Goal: Transaction & Acquisition: Subscribe to service/newsletter

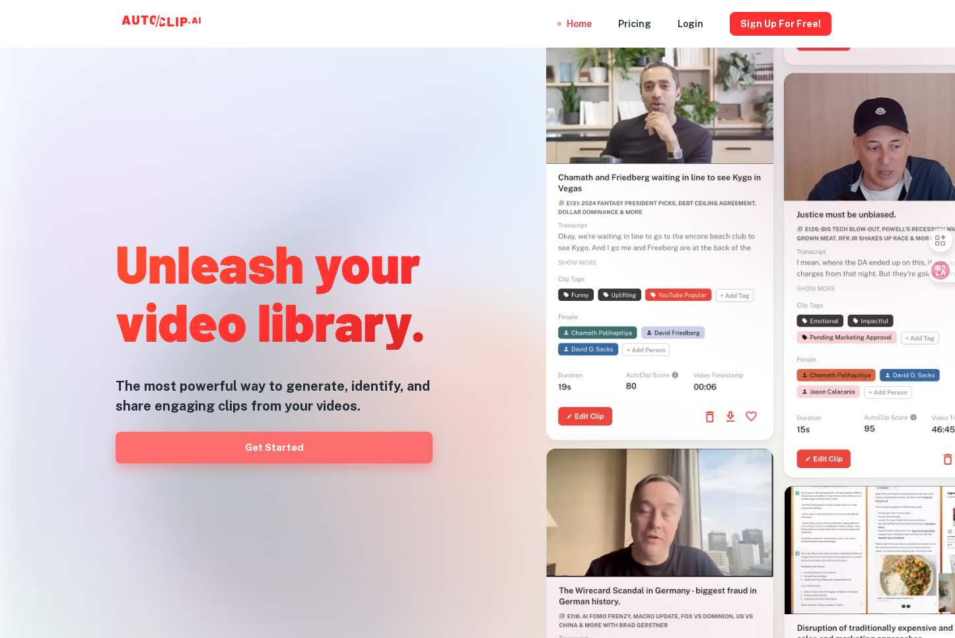
click at [256, 453] on link "Get Started" at bounding box center [274, 447] width 317 height 32
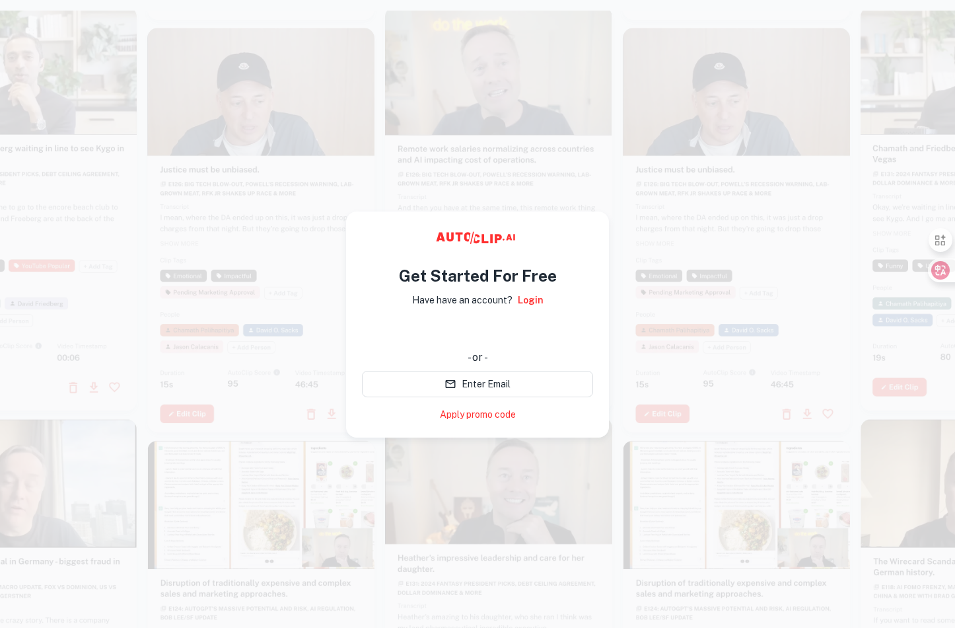
click at [449, 334] on div "使用 Google 账号登录。在新标签页中打开" at bounding box center [477, 330] width 231 height 29
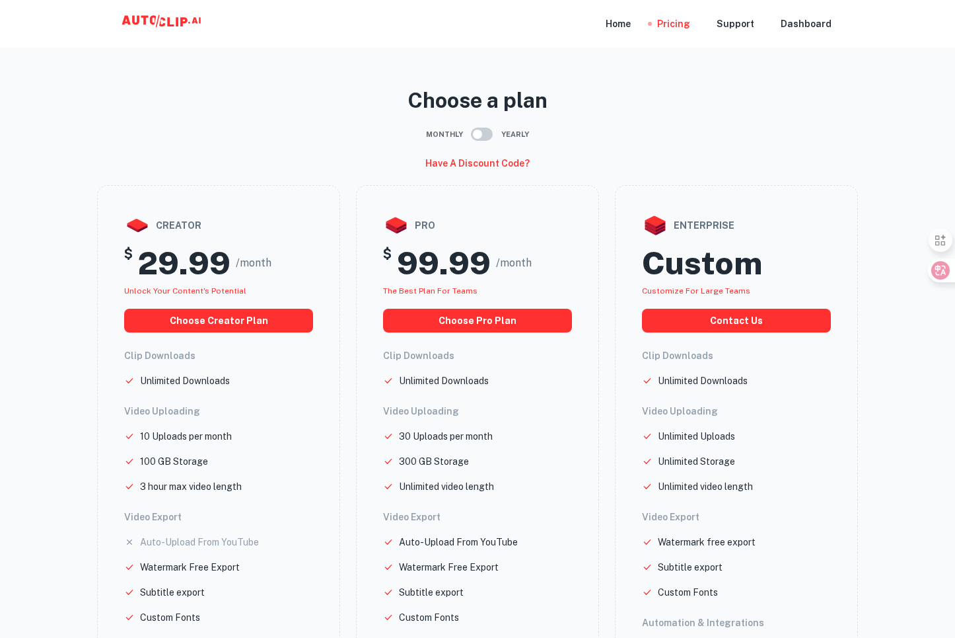
click at [156, 26] on icon at bounding box center [163, 24] width 132 height 26
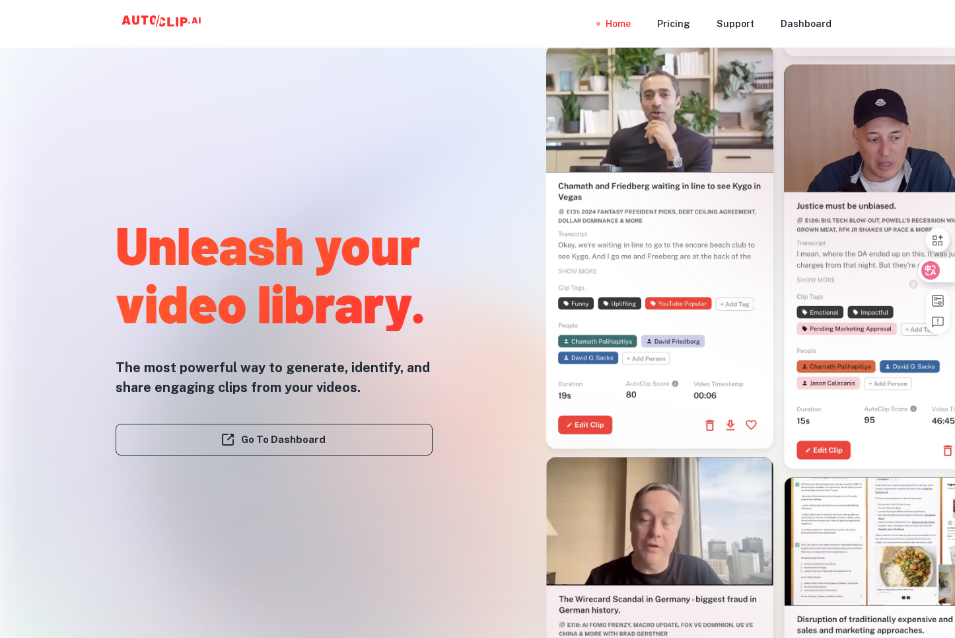
click at [937, 260] on div at bounding box center [936, 270] width 36 height 24
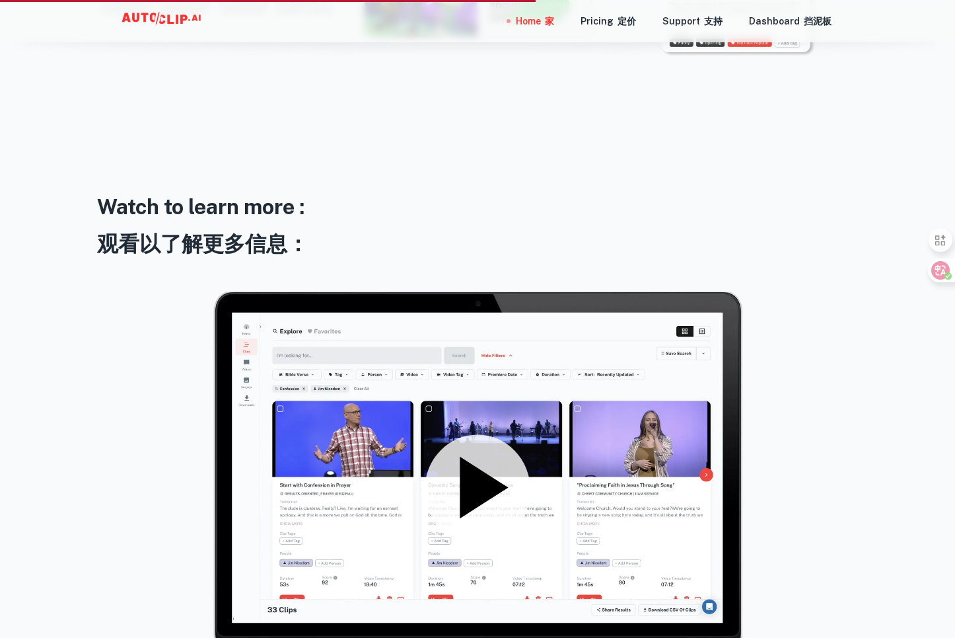
scroll to position [2152, 0]
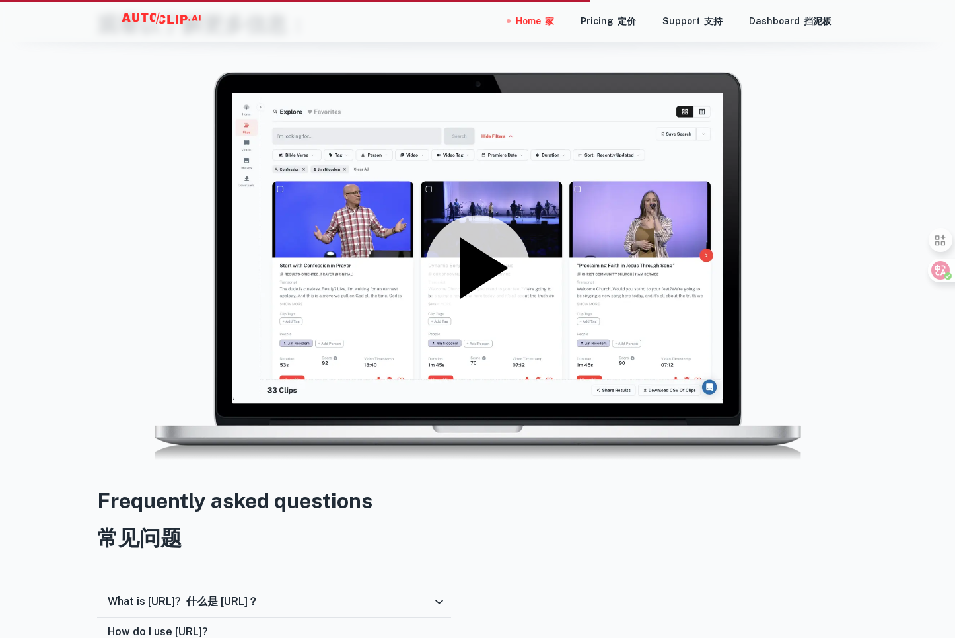
click at [512, 265] on icon at bounding box center [478, 268] width 106 height 106
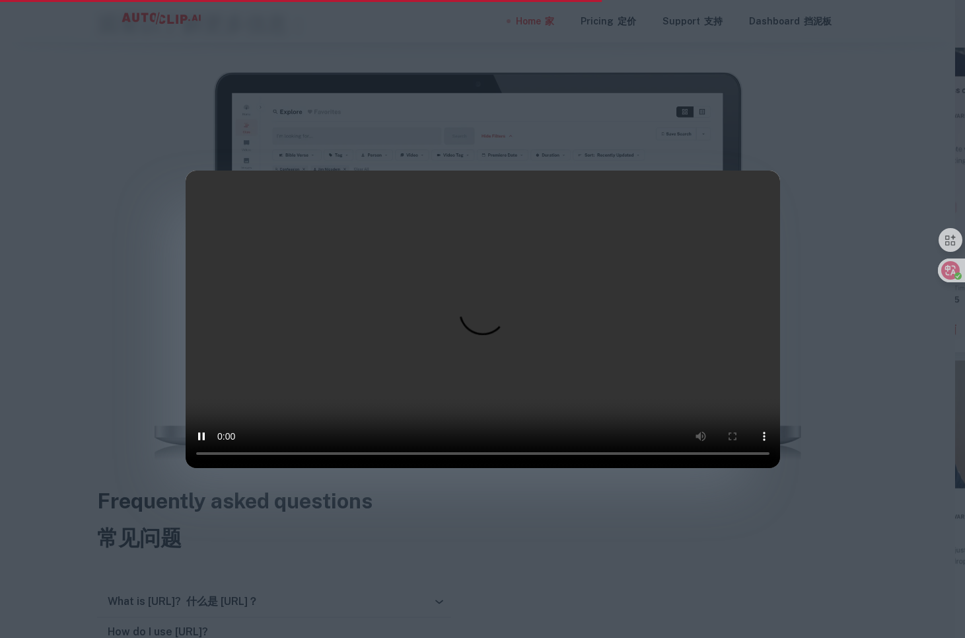
click at [767, 468] on video at bounding box center [483, 318] width 595 height 297
click at [764, 468] on video at bounding box center [483, 318] width 595 height 297
drag, startPoint x: 334, startPoint y: 148, endPoint x: 291, endPoint y: 135, distance: 44.7
click at [314, 208] on video at bounding box center [483, 318] width 595 height 297
click at [309, 56] on div at bounding box center [482, 319] width 965 height 638
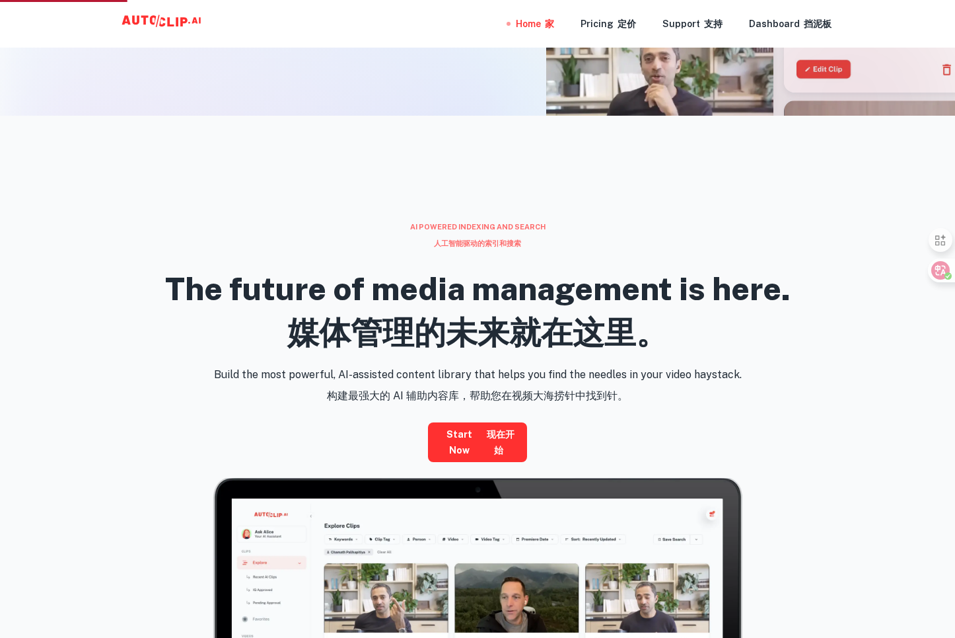
scroll to position [0, 0]
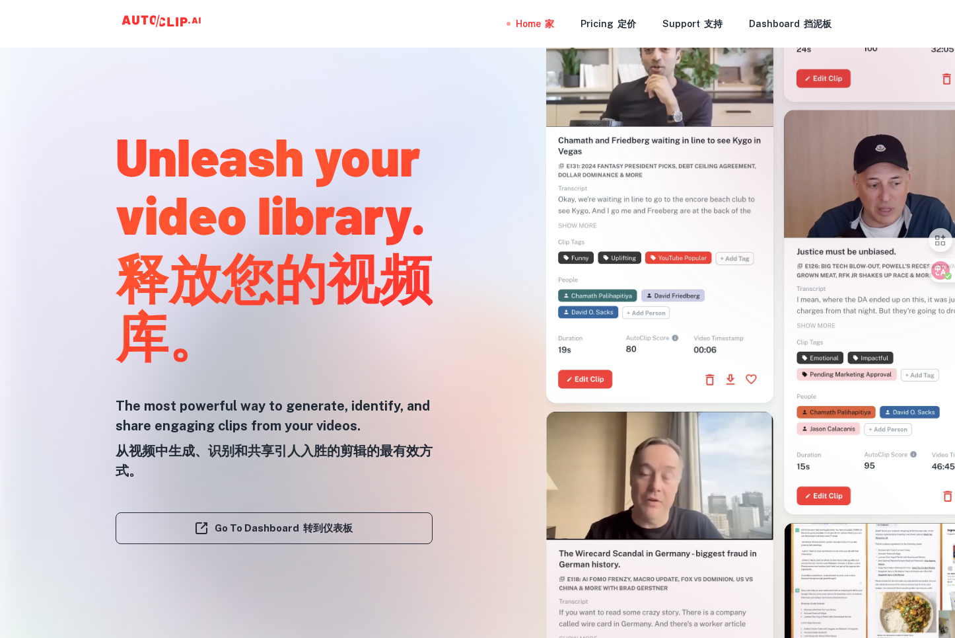
click at [289, 530] on div at bounding box center [478, 637] width 764 height 264
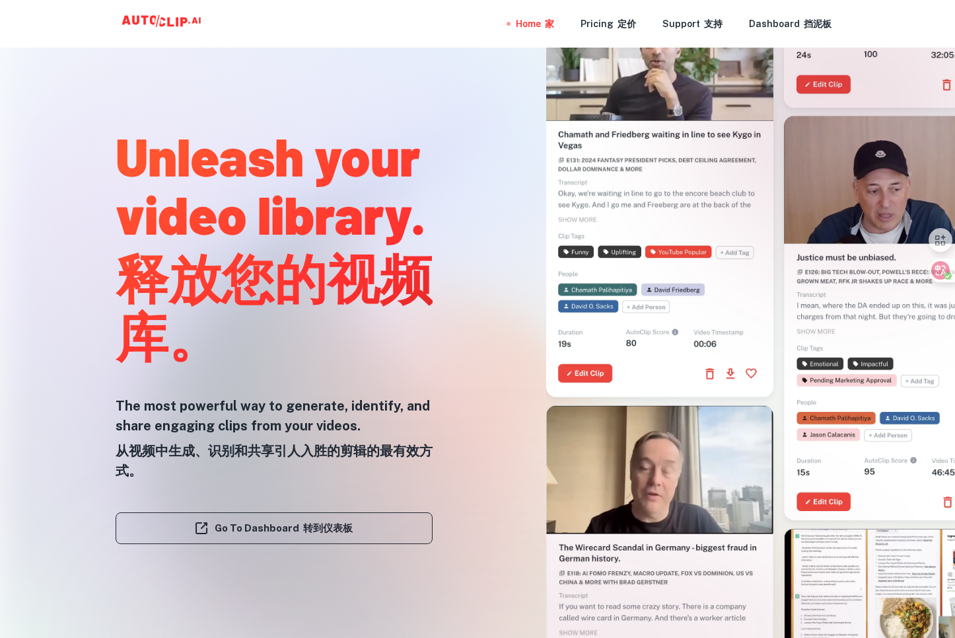
click at [170, 523] on link "Go To Dashboard 转到仪表板" at bounding box center [274, 528] width 317 height 32
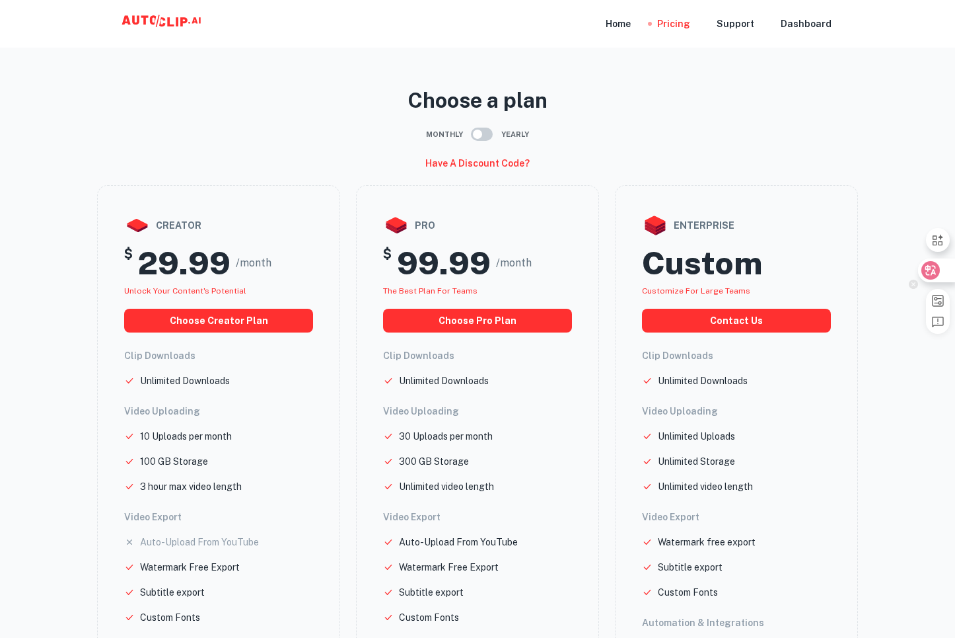
click at [943, 274] on div at bounding box center [936, 270] width 36 height 24
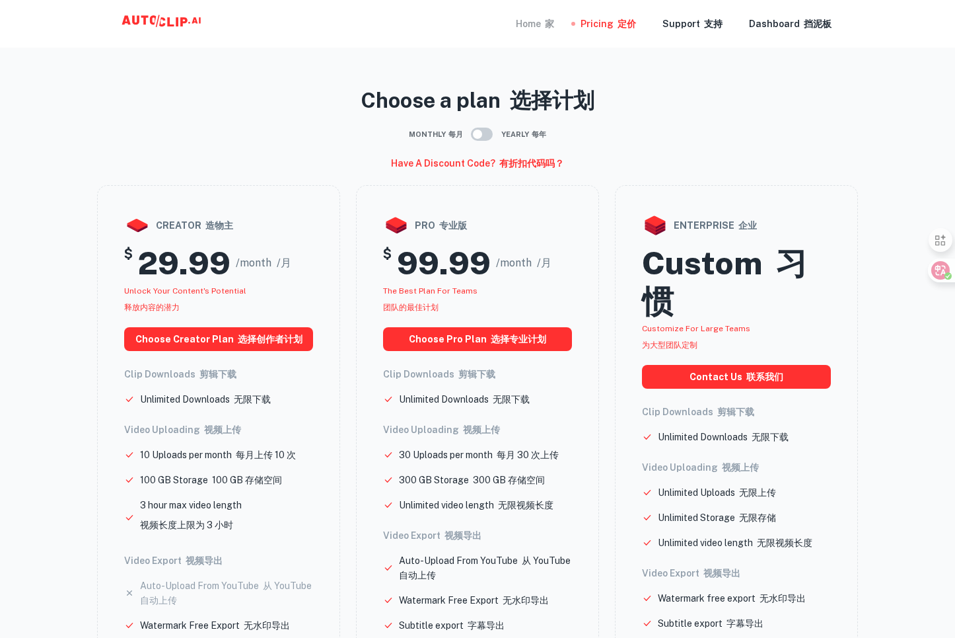
click at [539, 26] on div "Home 家" at bounding box center [535, 24] width 38 height 48
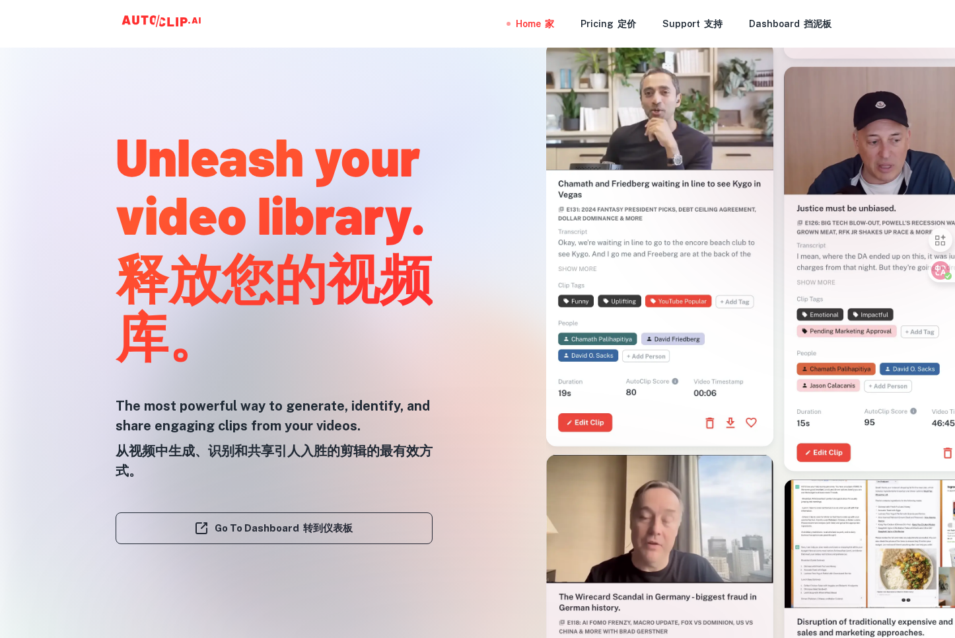
click at [192, 21] on icon at bounding box center [163, 24] width 132 height 26
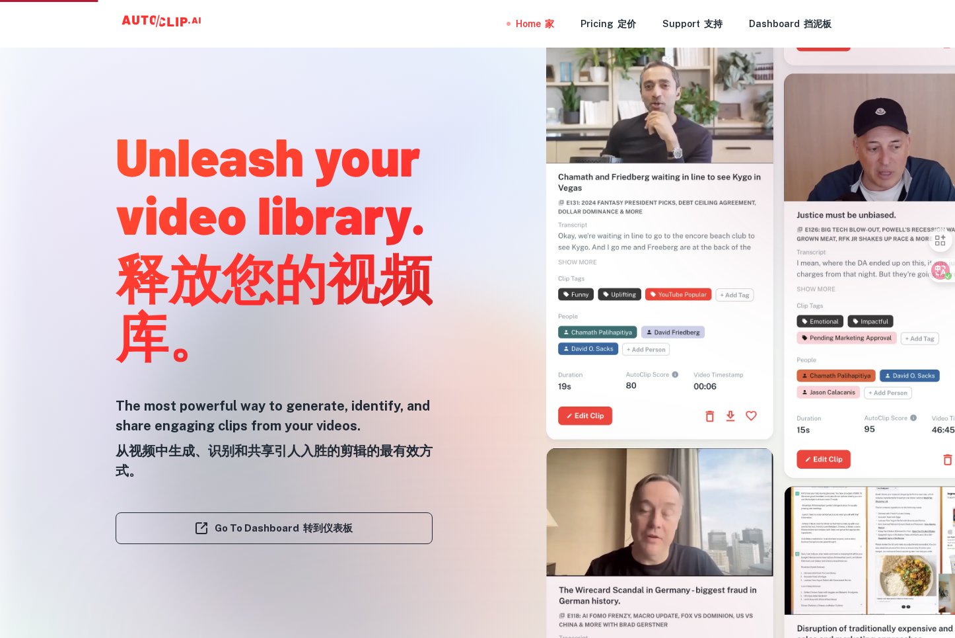
scroll to position [650, 0]
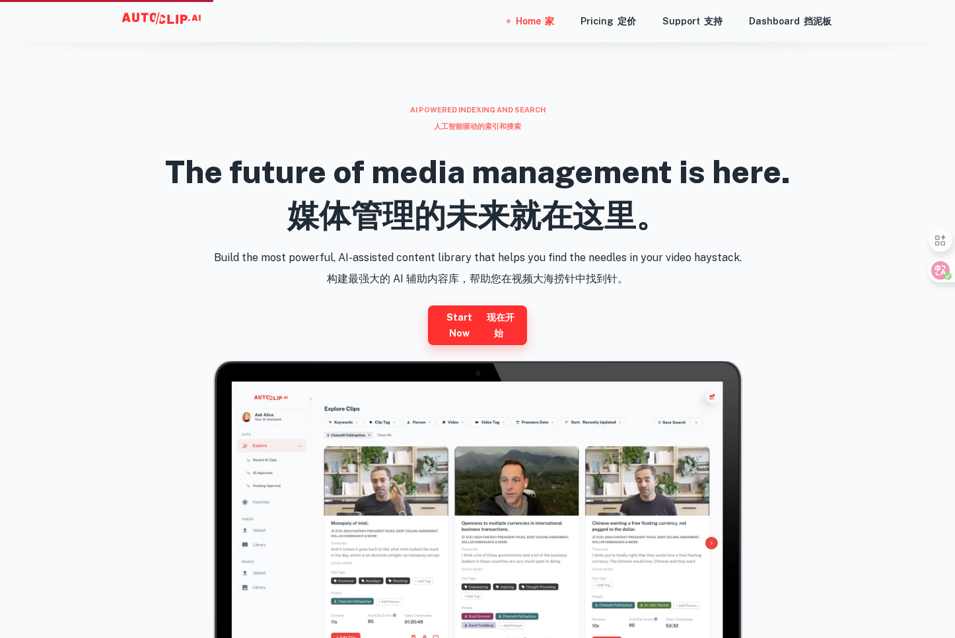
click at [481, 309] on font "现在开始" at bounding box center [499, 325] width 36 height 32
